Goal: Task Accomplishment & Management: Manage account settings

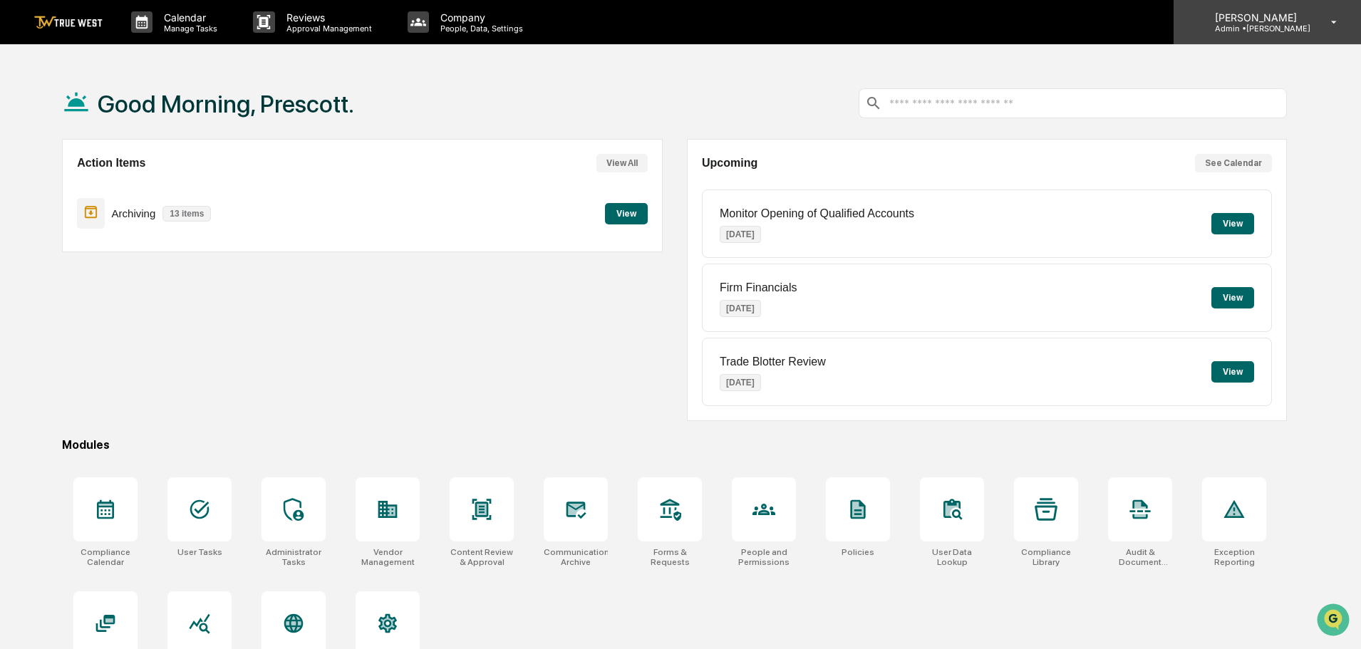
click at [1316, 23] on div "[PERSON_NAME] Admin • [GEOGRAPHIC_DATA]" at bounding box center [1266, 22] width 187 height 44
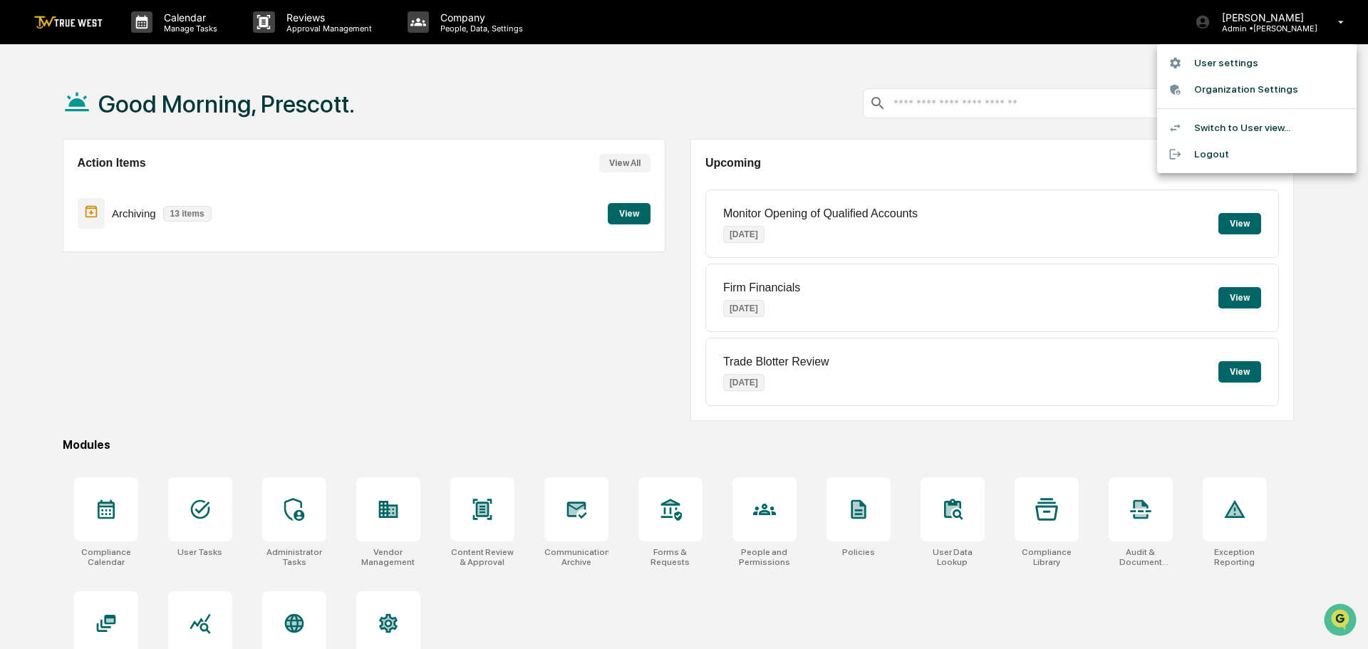
click at [1257, 65] on li "User settings" at bounding box center [1256, 63] width 199 height 26
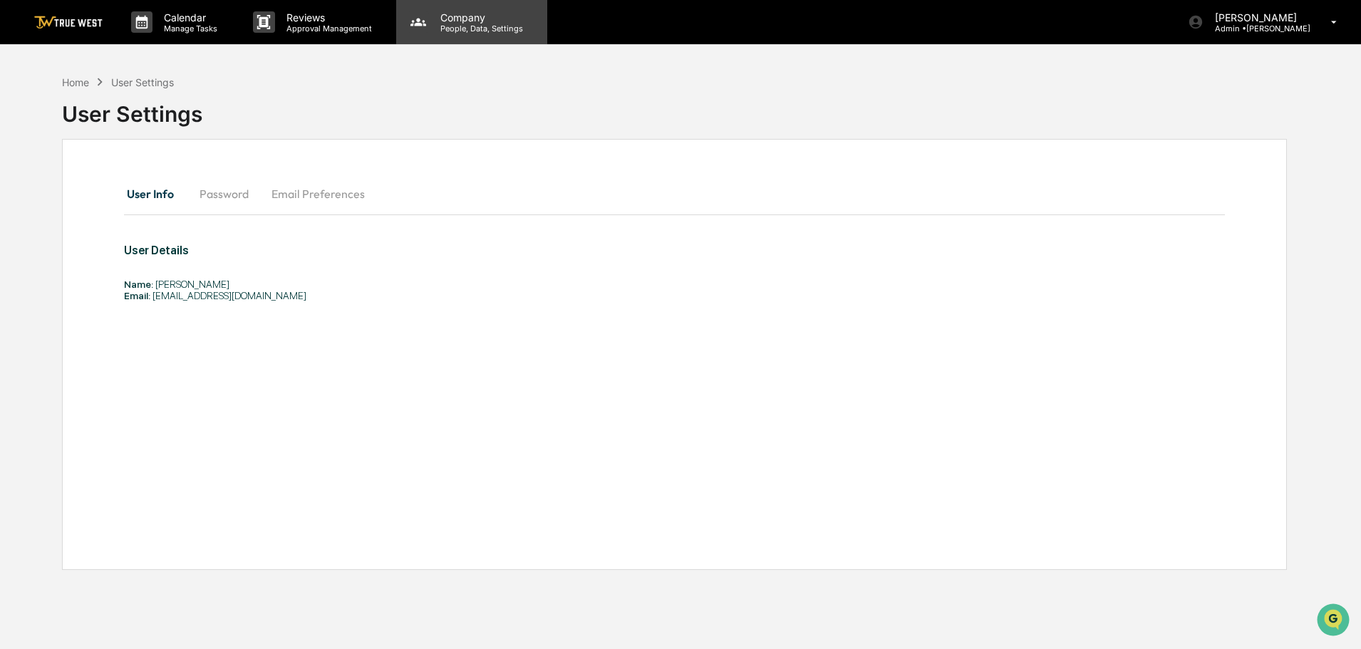
click at [467, 33] on p "People, Data, Settings" at bounding box center [479, 29] width 101 height 10
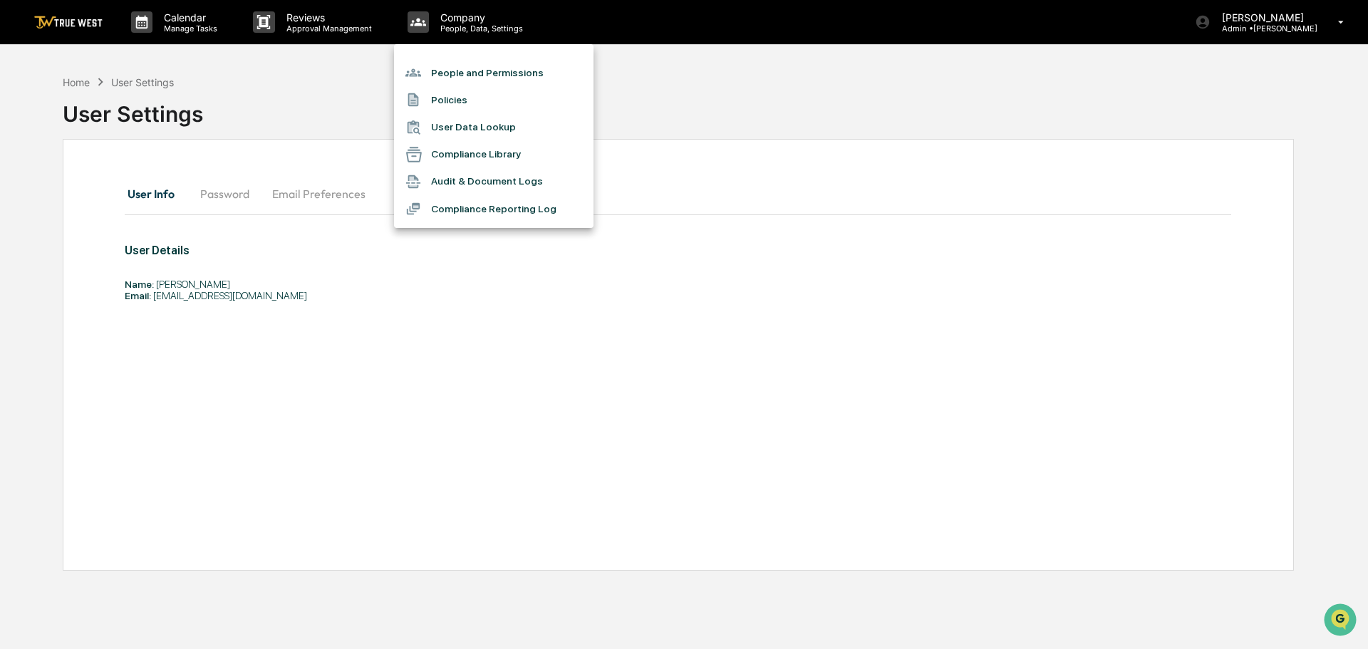
click at [1296, 14] on div at bounding box center [684, 324] width 1368 height 649
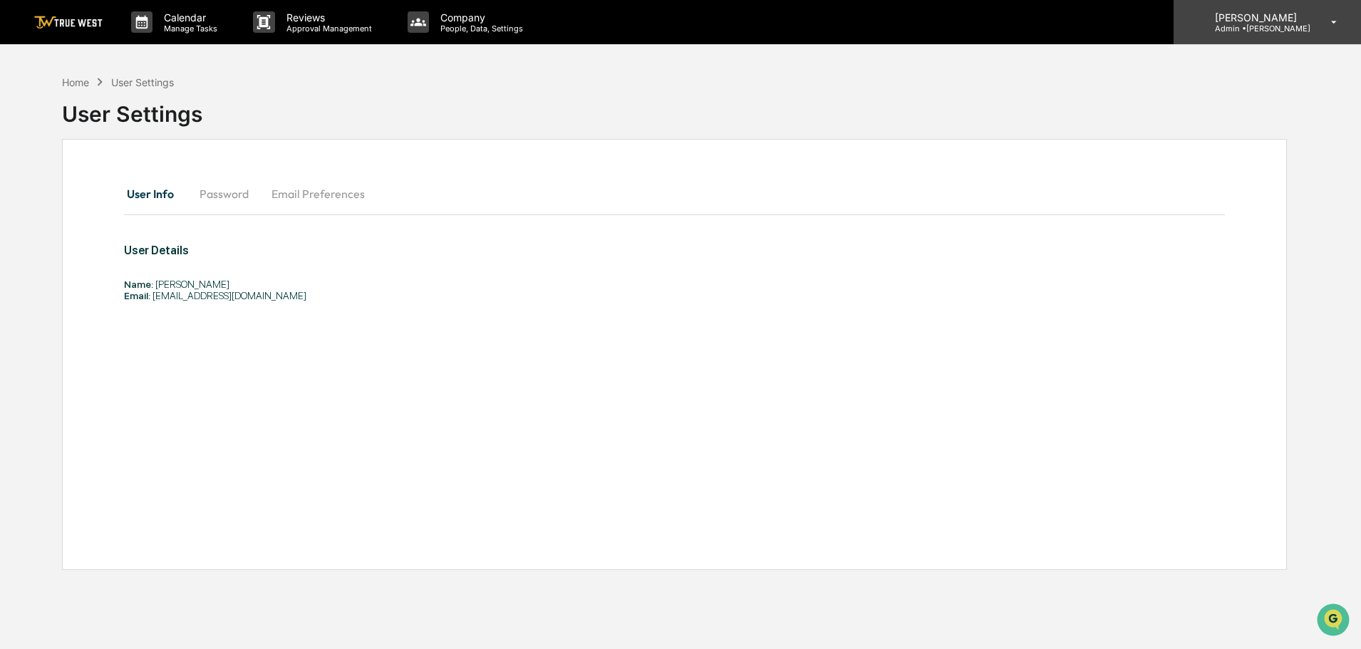
click at [1286, 17] on p "[PERSON_NAME]" at bounding box center [1256, 17] width 107 height 12
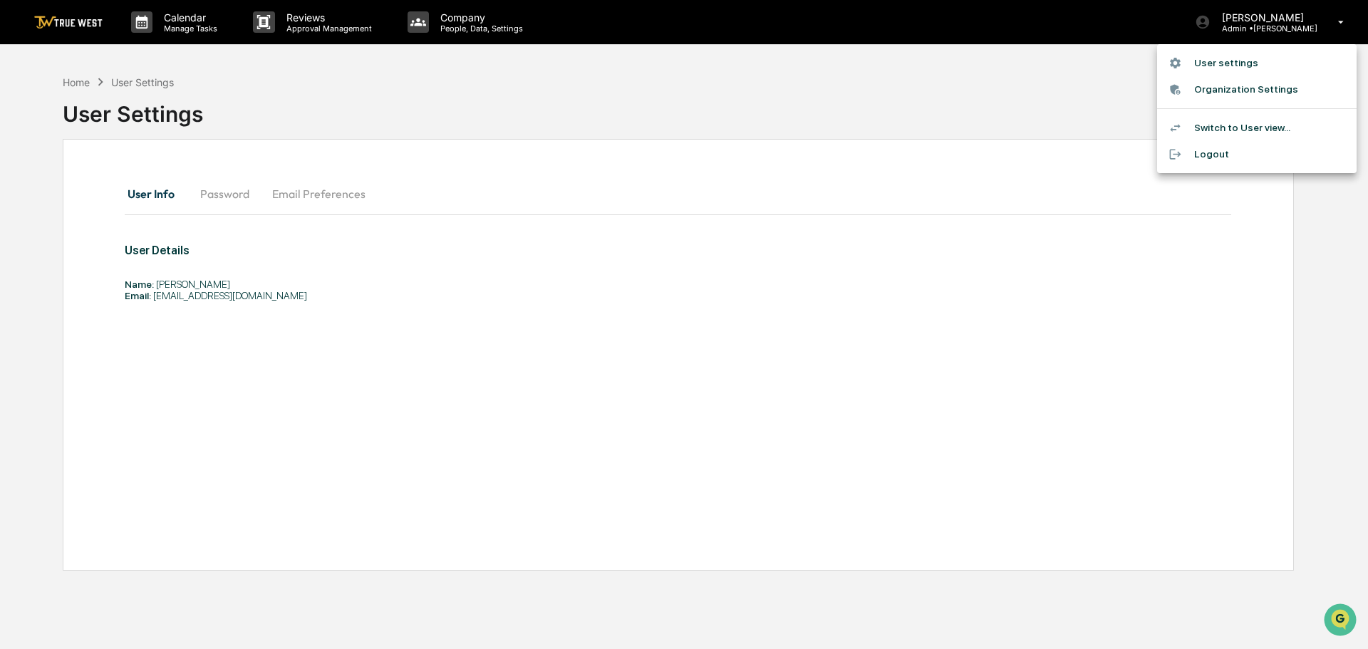
click at [1237, 63] on li "User settings" at bounding box center [1256, 63] width 199 height 26
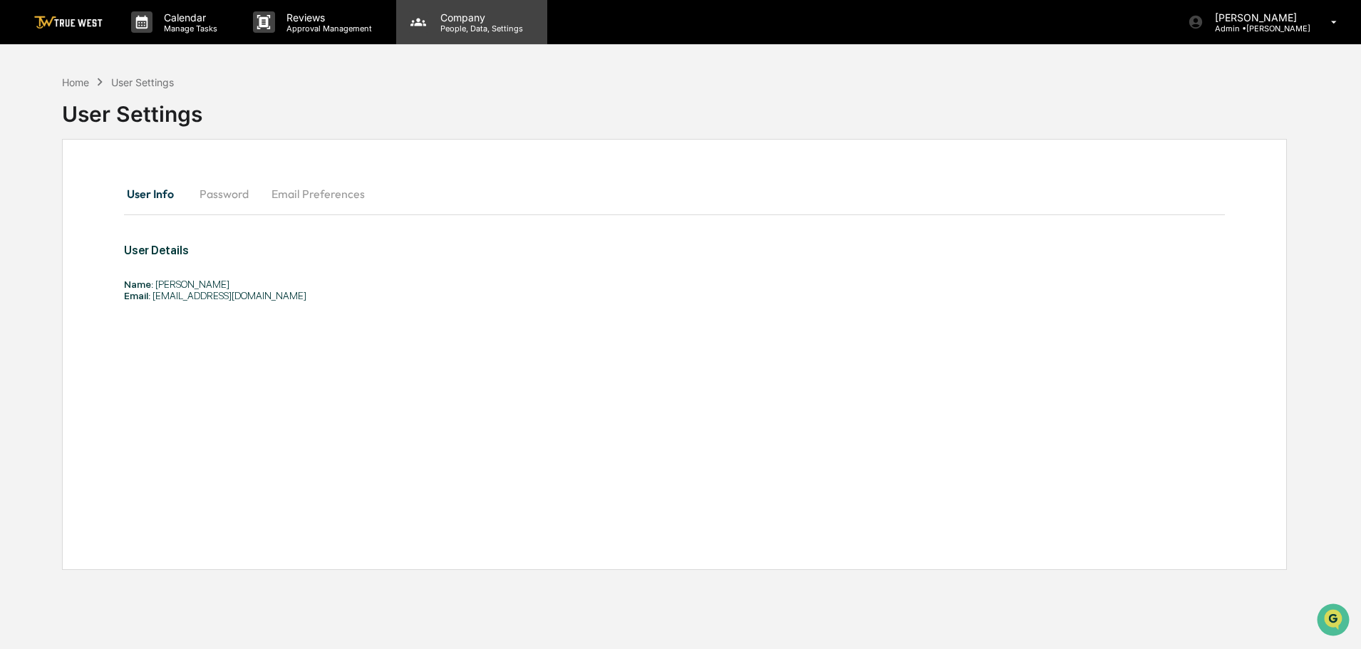
click at [460, 22] on p "Company" at bounding box center [479, 17] width 101 height 12
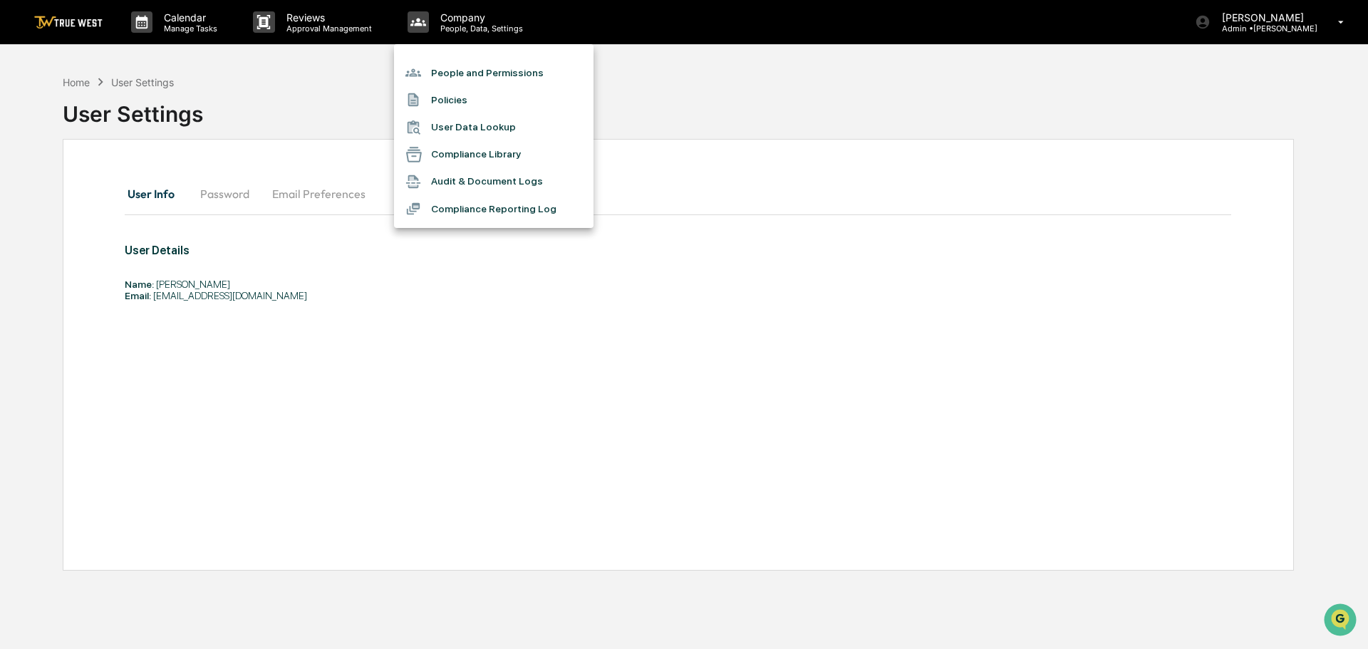
click at [1331, 20] on div at bounding box center [684, 324] width 1368 height 649
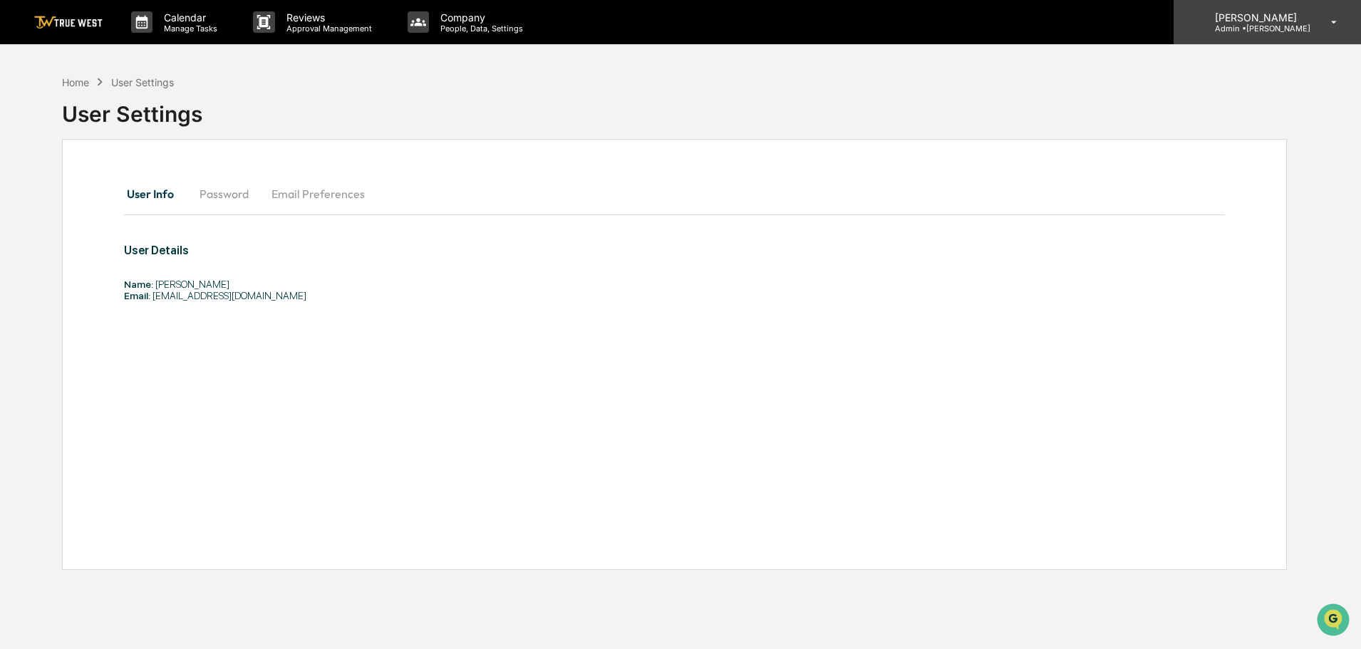
click at [1338, 21] on icon at bounding box center [1334, 23] width 25 height 14
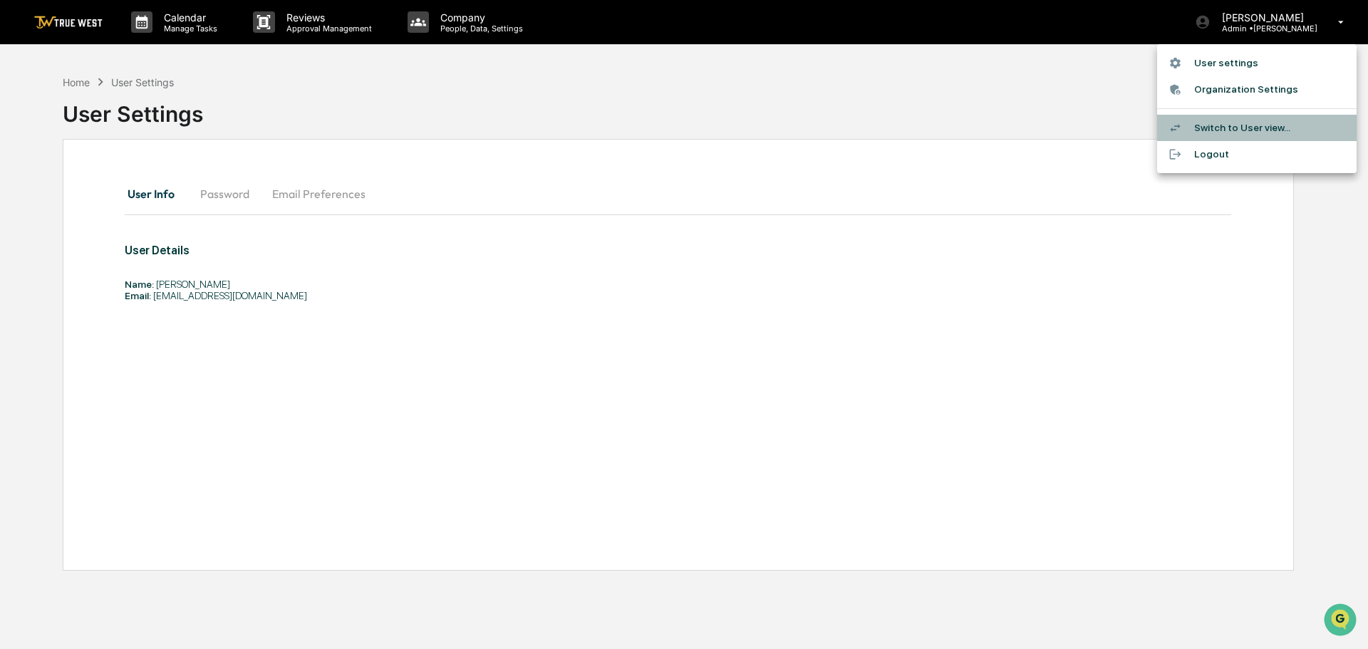
click at [1250, 125] on li "Switch to User view..." at bounding box center [1256, 128] width 199 height 26
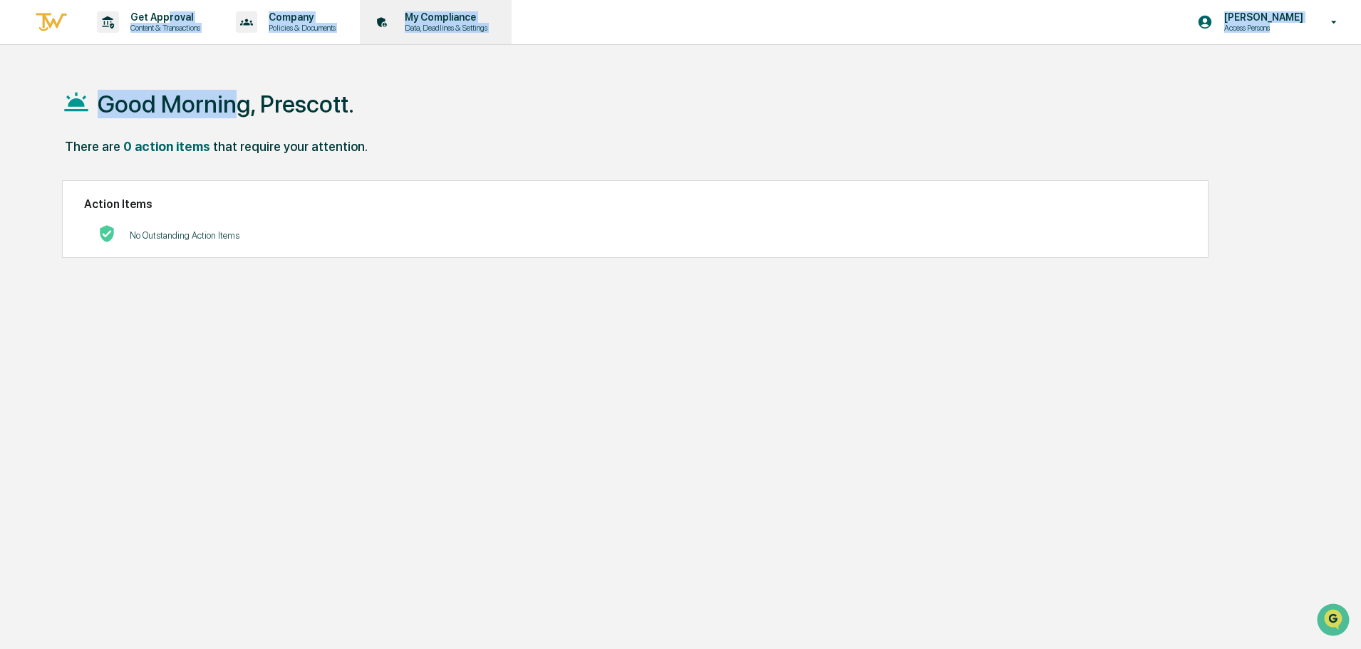
drag, startPoint x: 167, startPoint y: 21, endPoint x: 401, endPoint y: 24, distance: 233.7
click at [234, 55] on div "Get Approval Content & Transactions Company Policies & Documents My Compliance …" at bounding box center [680, 358] width 1361 height 717
click at [484, 14] on p "My Compliance" at bounding box center [443, 16] width 101 height 11
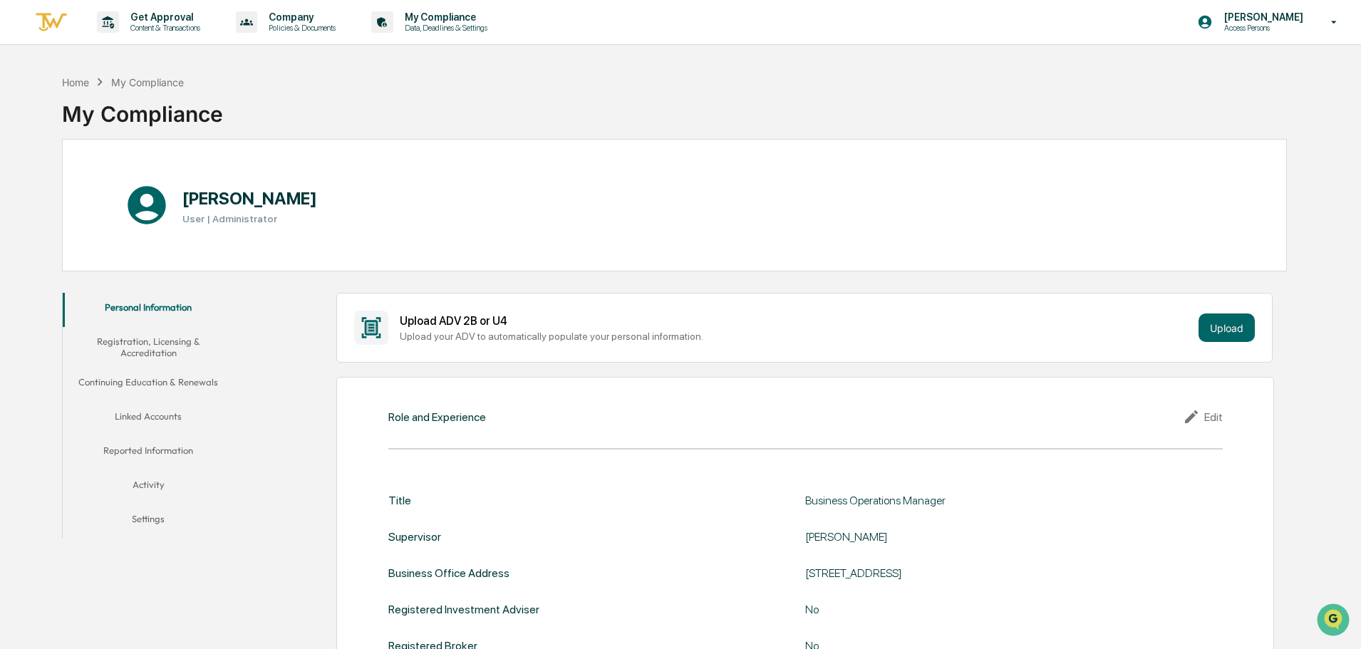
click at [164, 350] on button "Registration, Licensing & Accreditation" at bounding box center [148, 347] width 171 height 41
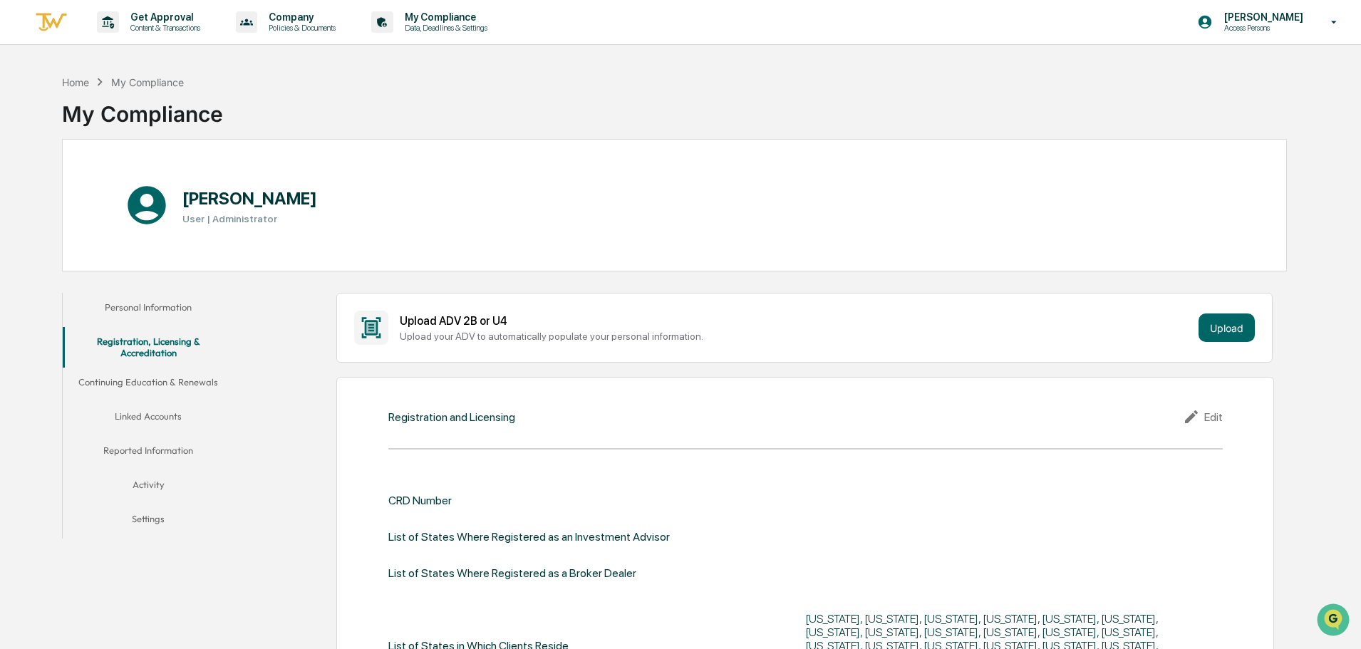
click at [140, 415] on button "Linked Accounts" at bounding box center [148, 419] width 171 height 34
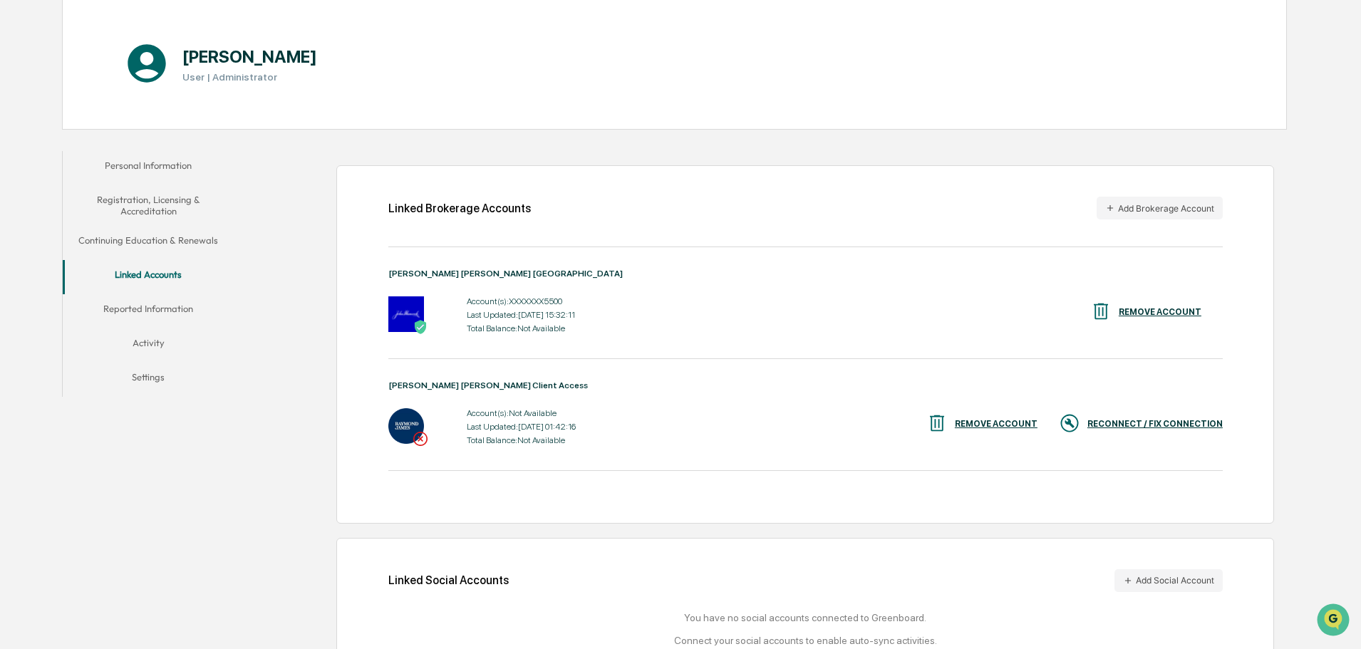
scroll to position [142, 0]
click at [519, 437] on div "Total Balance: Not Available" at bounding box center [521, 440] width 109 height 10
click at [1138, 422] on div "RECONNECT / FIX CONNECTION" at bounding box center [1154, 423] width 135 height 10
click at [135, 242] on button "Continuing Education & Renewals" at bounding box center [148, 242] width 171 height 34
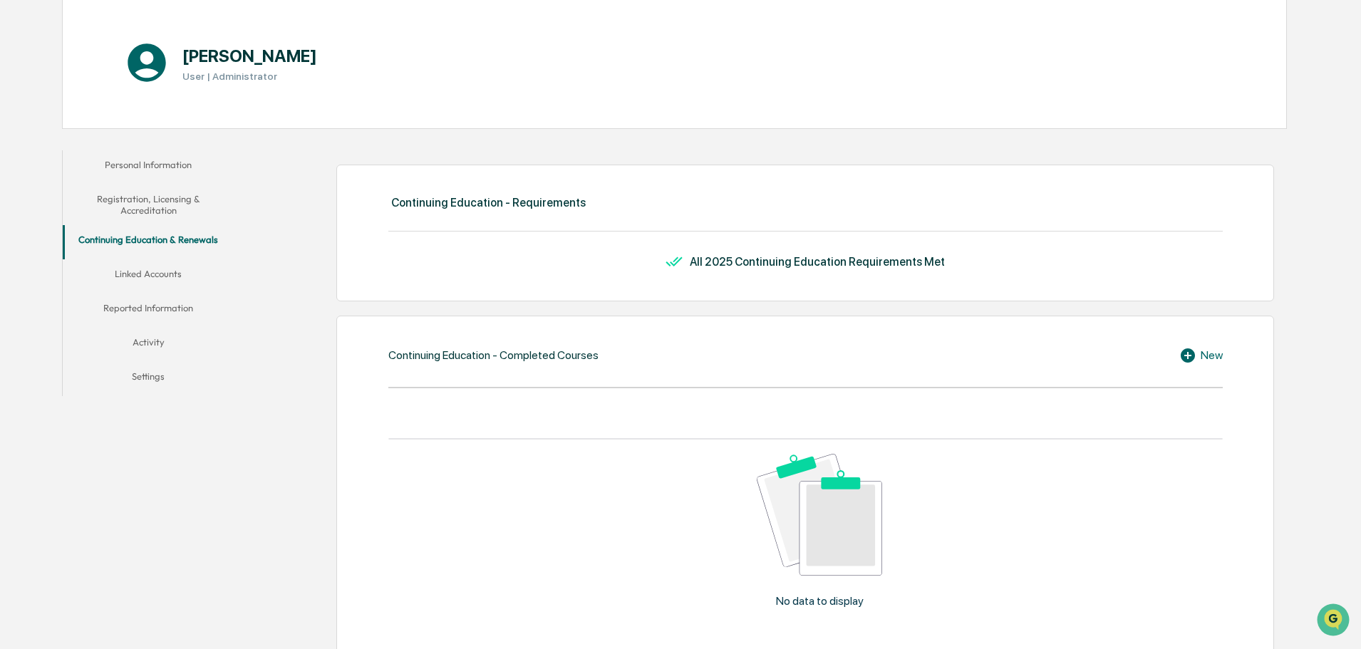
click at [146, 276] on button "Linked Accounts" at bounding box center [148, 276] width 171 height 34
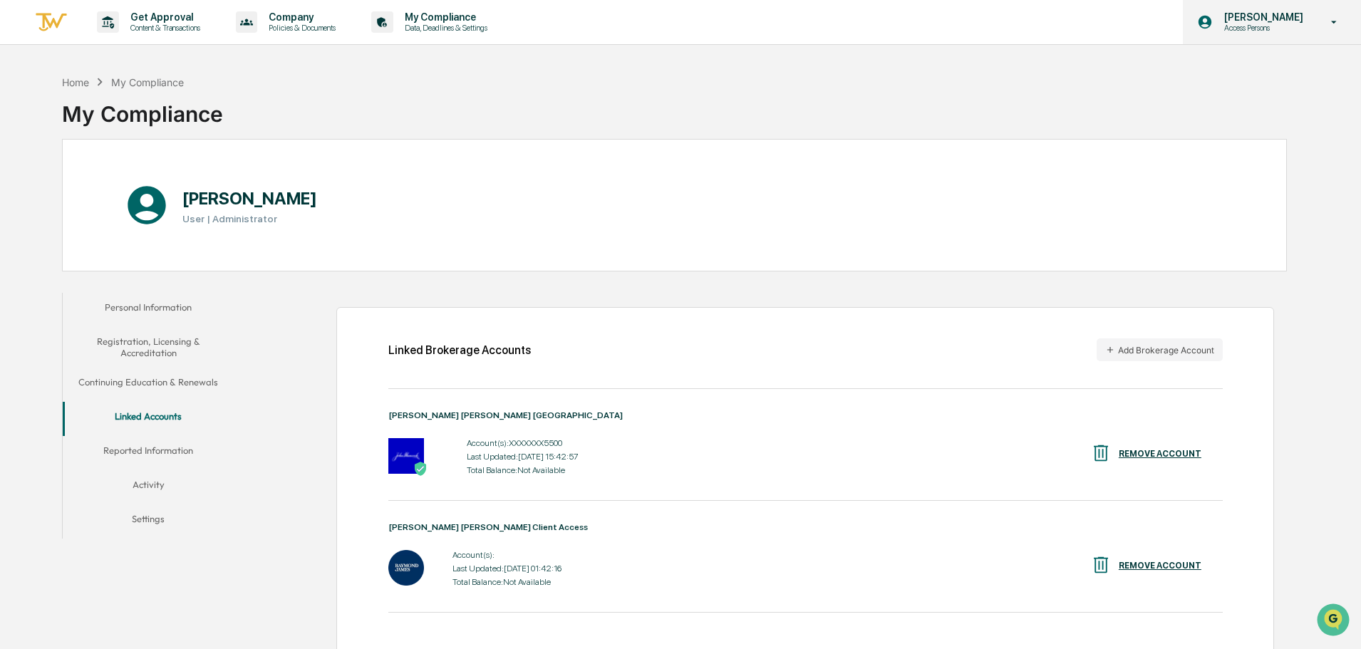
click at [1327, 25] on icon at bounding box center [1334, 23] width 25 height 14
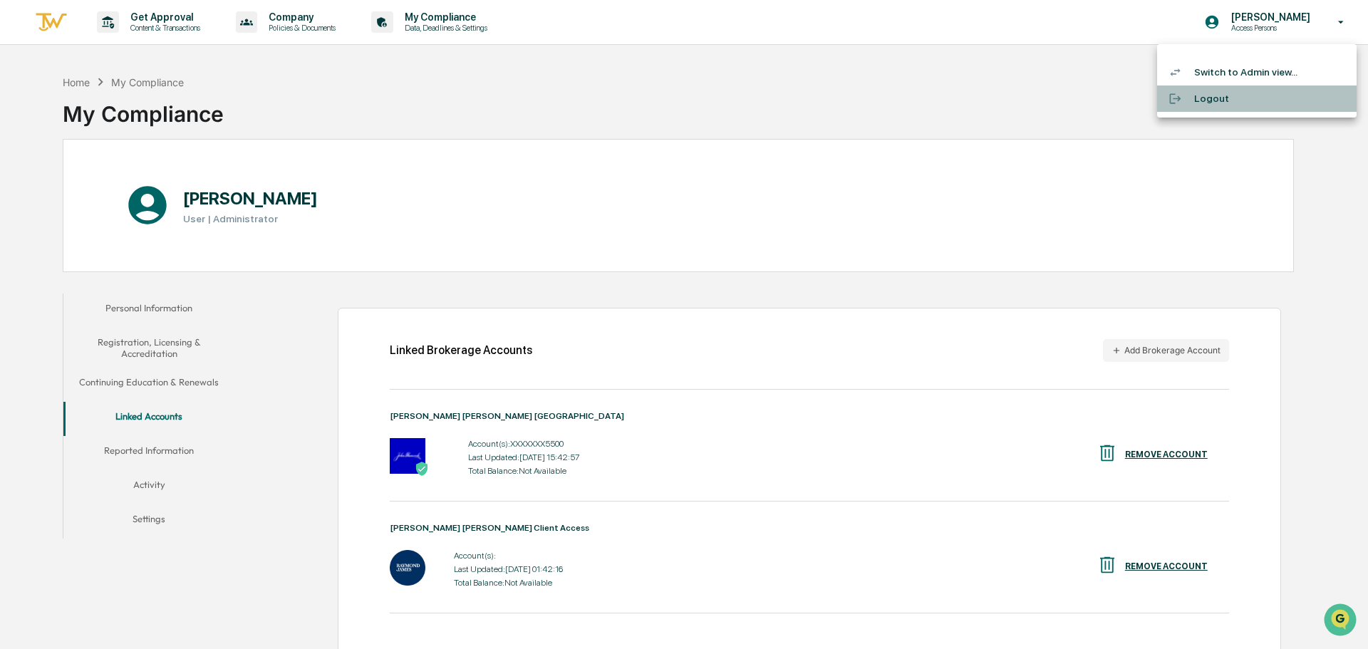
drag, startPoint x: 1225, startPoint y: 98, endPoint x: 1217, endPoint y: 99, distance: 8.7
click at [1225, 98] on li "Logout" at bounding box center [1256, 98] width 199 height 26
